Goal: Transaction & Acquisition: Download file/media

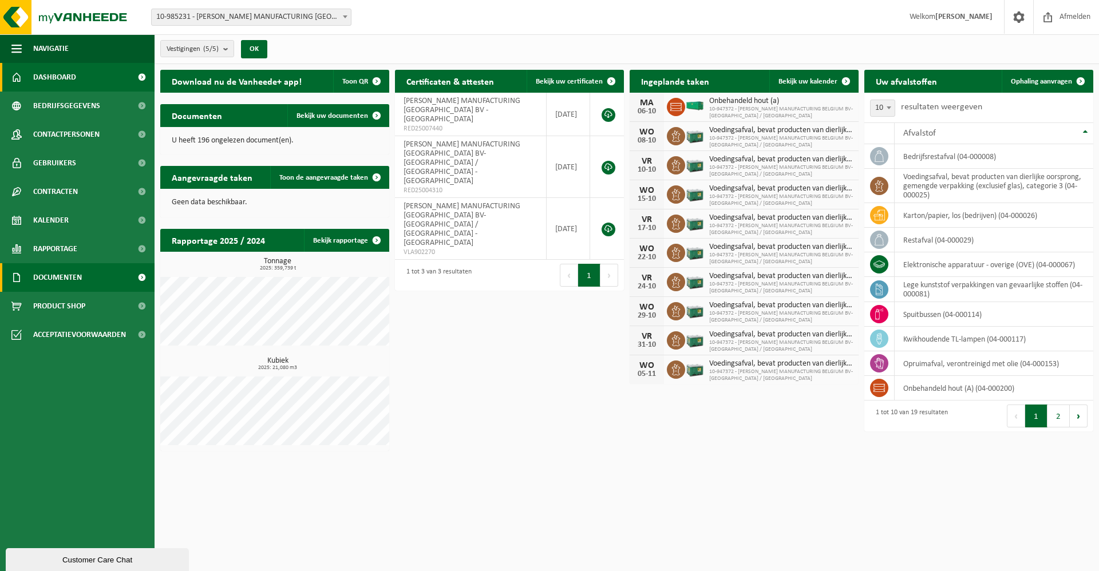
click at [92, 281] on link "Documenten" at bounding box center [77, 277] width 155 height 29
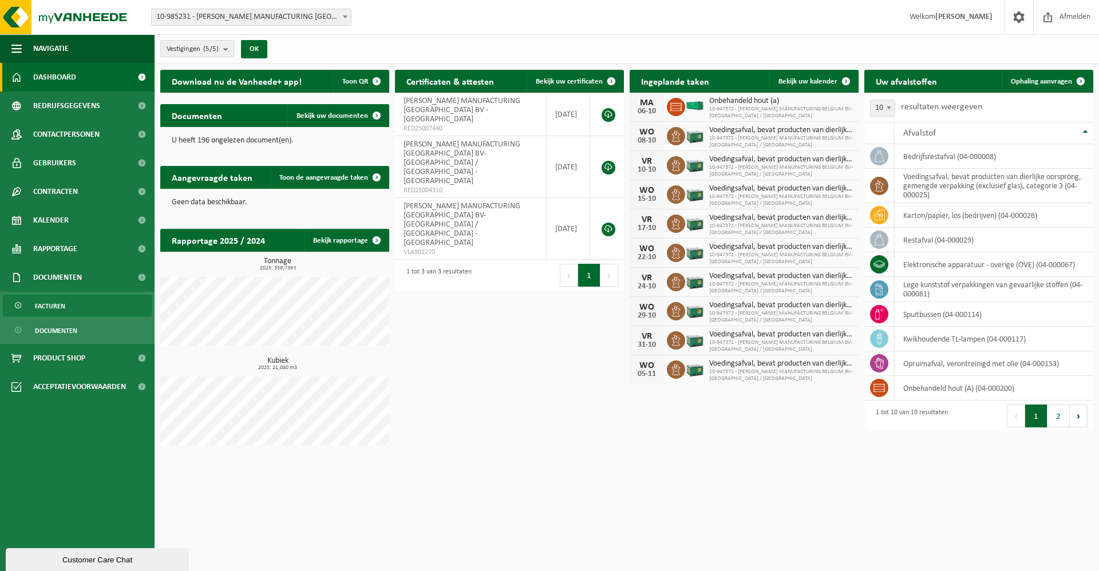
click at [41, 307] on span "Facturen" at bounding box center [50, 306] width 30 height 22
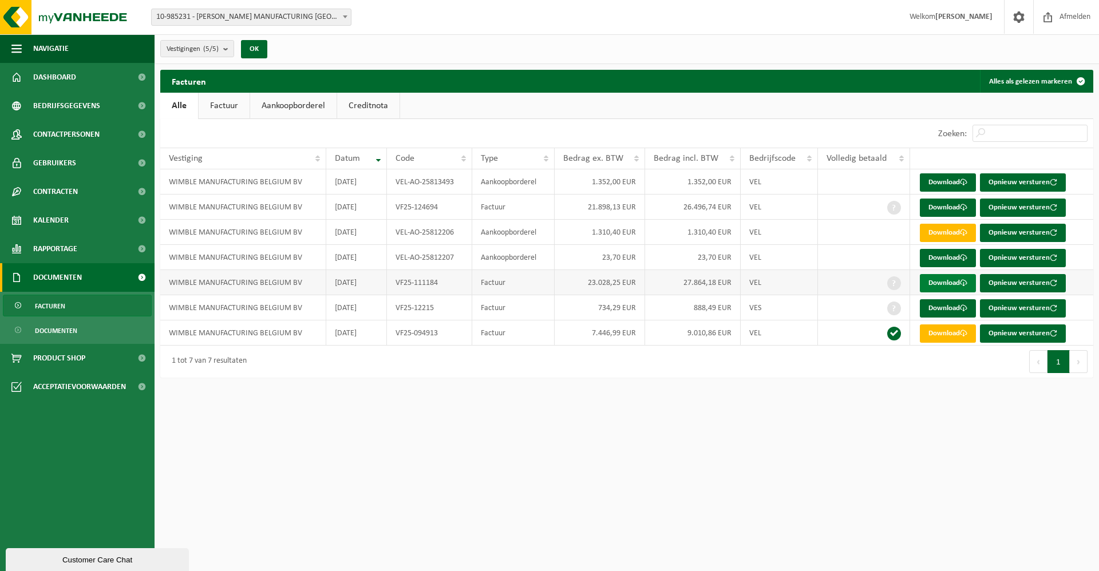
click at [963, 283] on span at bounding box center [963, 282] width 7 height 7
click at [961, 207] on link "Download" at bounding box center [948, 208] width 56 height 18
click at [605, 436] on html "Vestiging: 10-985231 - WIMBLE MANUFACTURING BELGIUM BV - MECHELEN 10-986623 - O…" at bounding box center [549, 285] width 1099 height 571
